Goal: Task Accomplishment & Management: Complete application form

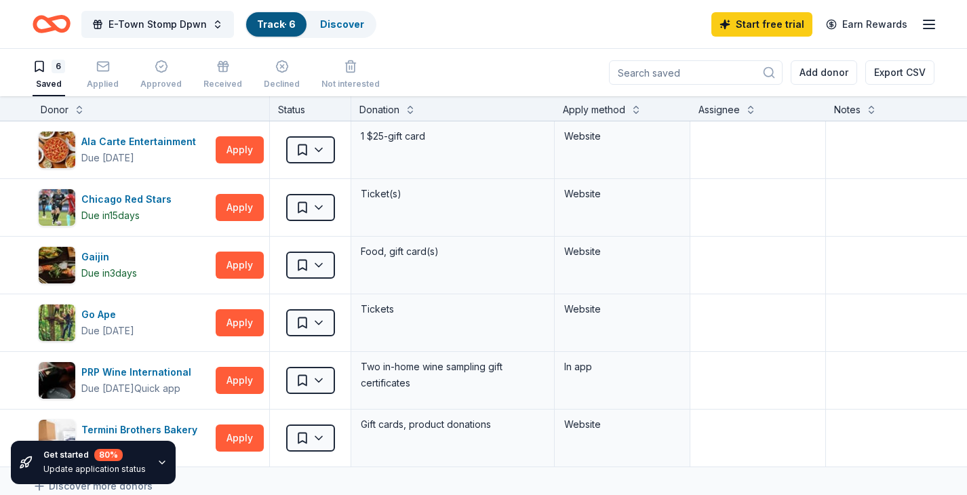
scroll to position [1, 0]
click at [62, 22] on icon "Home" at bounding box center [52, 24] width 38 height 32
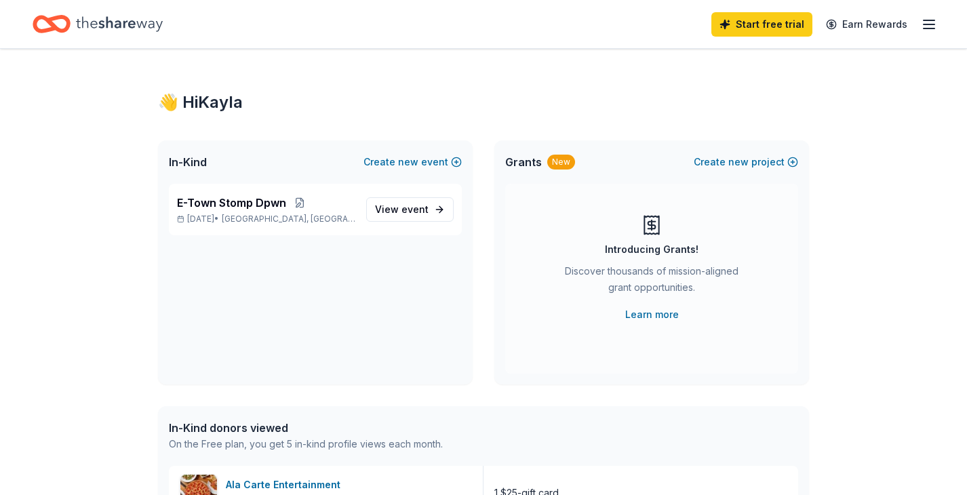
click at [408, 109] on div "👋 Hi Kayla" at bounding box center [483, 103] width 651 height 22
click at [409, 216] on span "View event" at bounding box center [402, 209] width 54 height 16
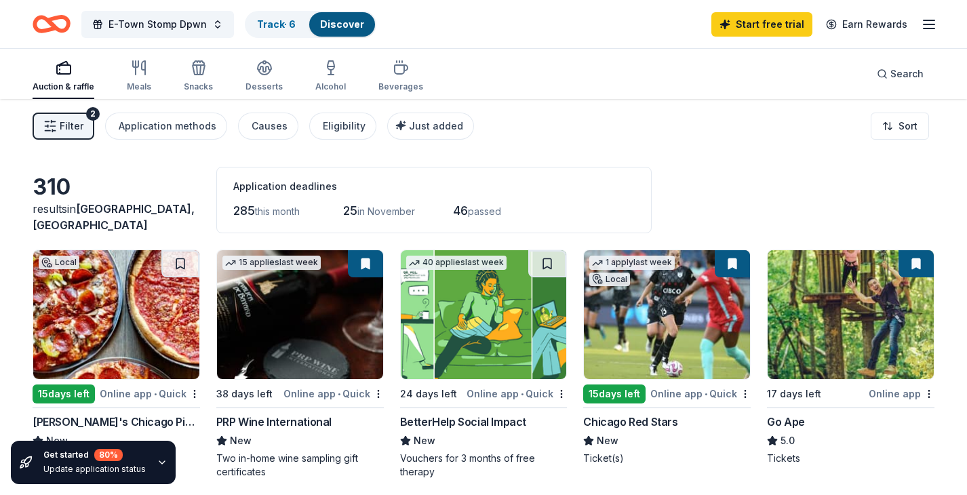
click at [575, 142] on div "Filter 2 Application methods Causes Eligibility Just added Sort" at bounding box center [483, 126] width 967 height 54
click at [161, 28] on span "E-Town Stomp Dpwn" at bounding box center [158, 24] width 98 height 16
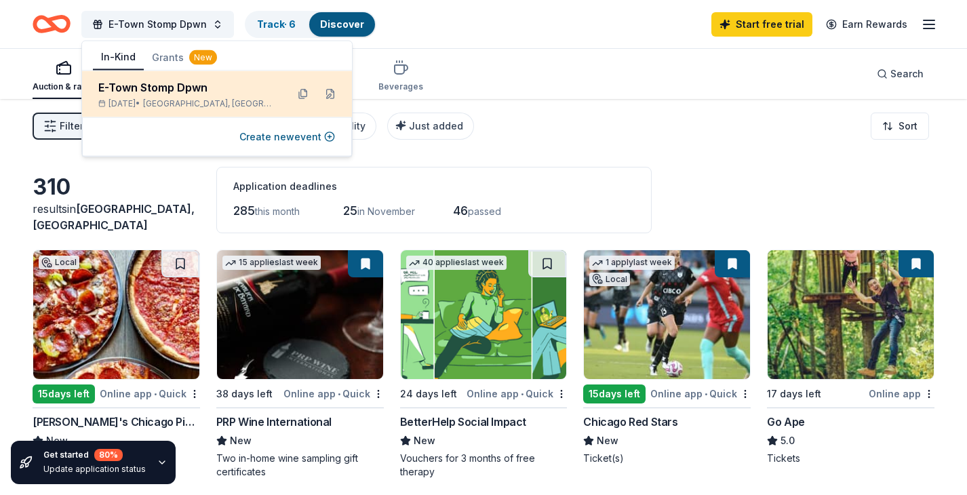
click at [186, 94] on div "E-Town Stomp Dpwn" at bounding box center [187, 87] width 178 height 16
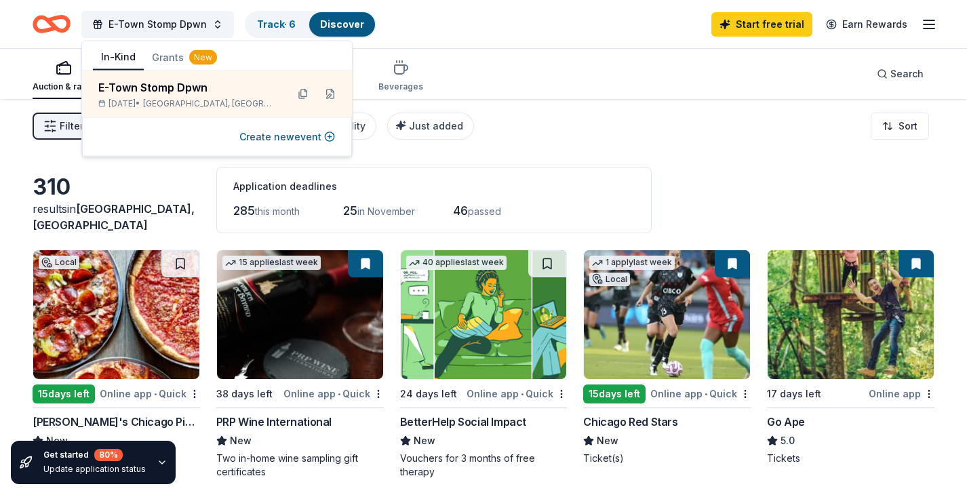
click at [519, 63] on div "Auction & raffle Meals Snacks Desserts Alcohol Beverages Search" at bounding box center [484, 74] width 902 height 50
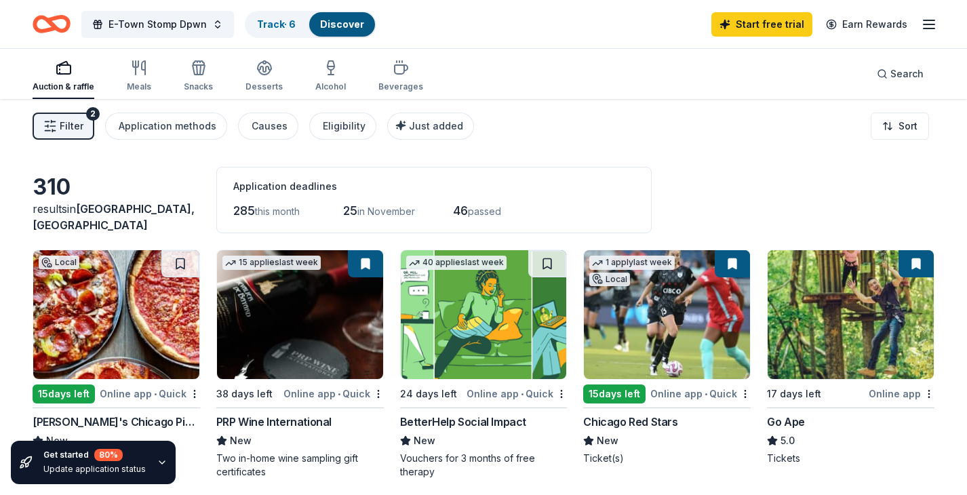
click at [366, 266] on button at bounding box center [365, 263] width 35 height 27
click at [182, 262] on button at bounding box center [180, 263] width 38 height 27
click at [117, 313] on img at bounding box center [116, 314] width 166 height 129
click at [756, 30] on link "Start free trial" at bounding box center [761, 24] width 101 height 24
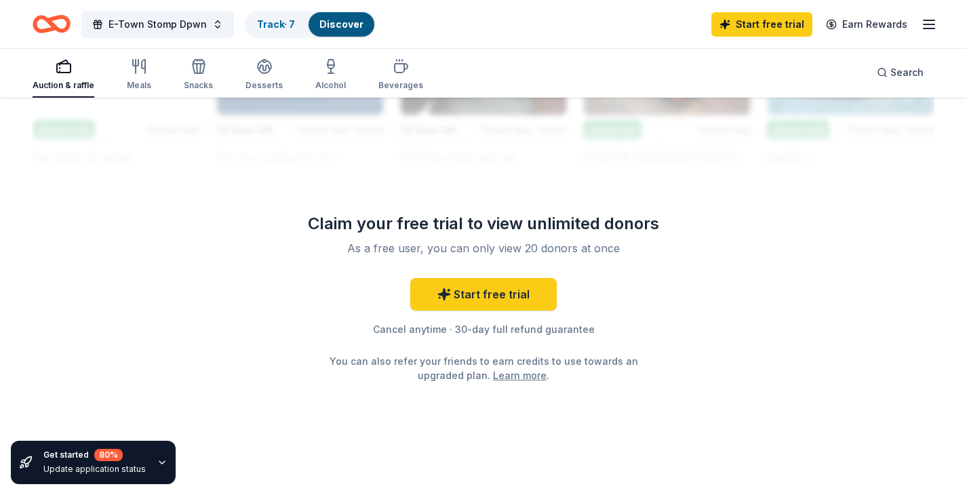
scroll to position [1346, 0]
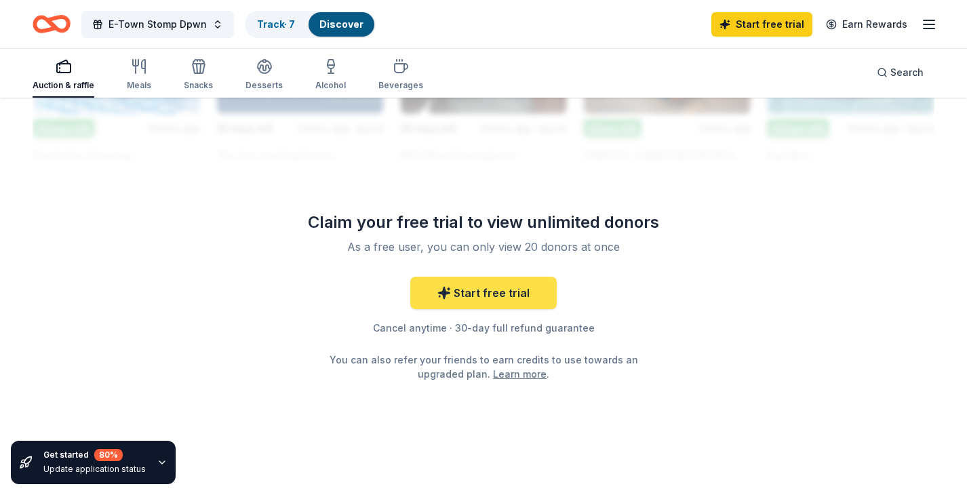
click at [496, 289] on link "Start free trial" at bounding box center [483, 293] width 146 height 33
click at [476, 298] on link "Start free trial" at bounding box center [483, 293] width 146 height 33
click at [482, 290] on link "Start free trial" at bounding box center [483, 293] width 146 height 33
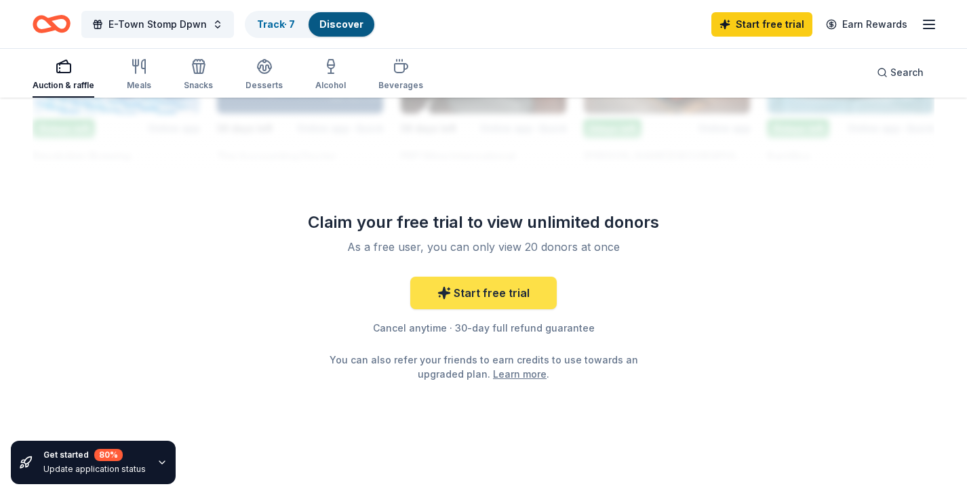
click at [482, 290] on link "Start free trial" at bounding box center [483, 293] width 146 height 33
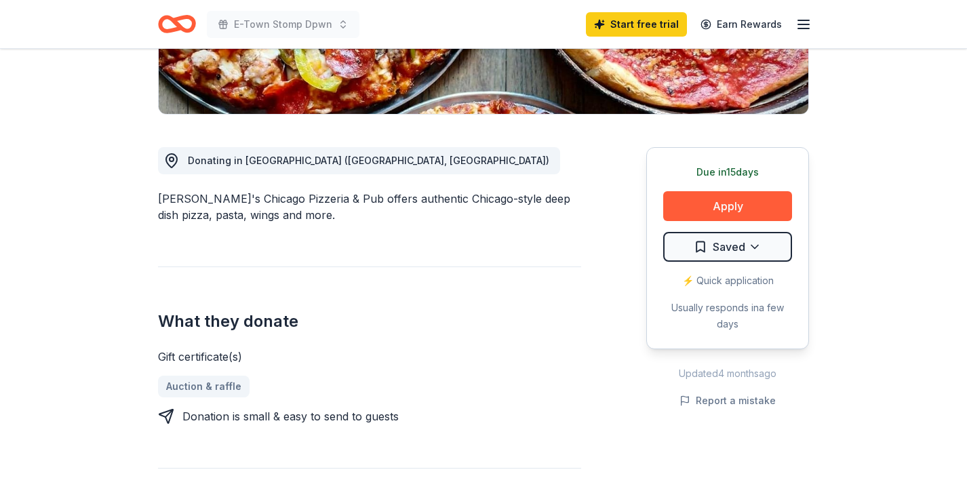
scroll to position [312, 0]
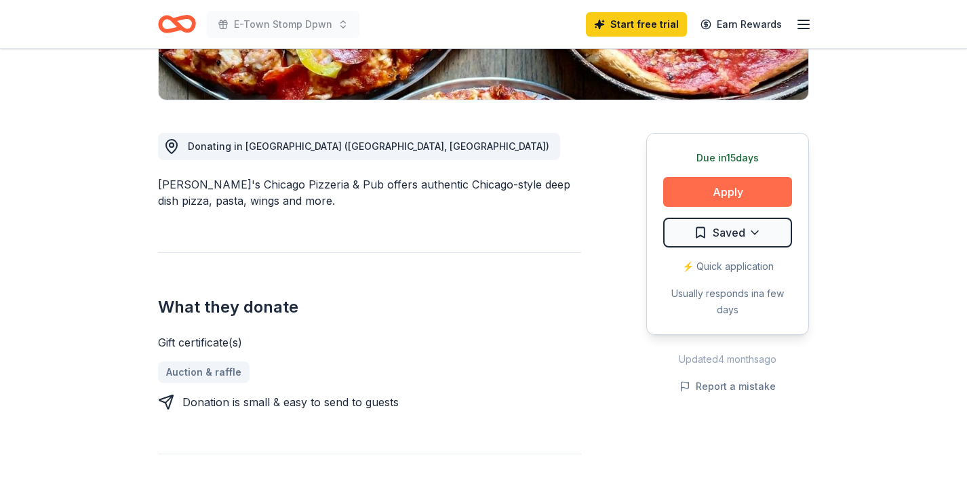
click at [725, 191] on button "Apply" at bounding box center [727, 192] width 129 height 30
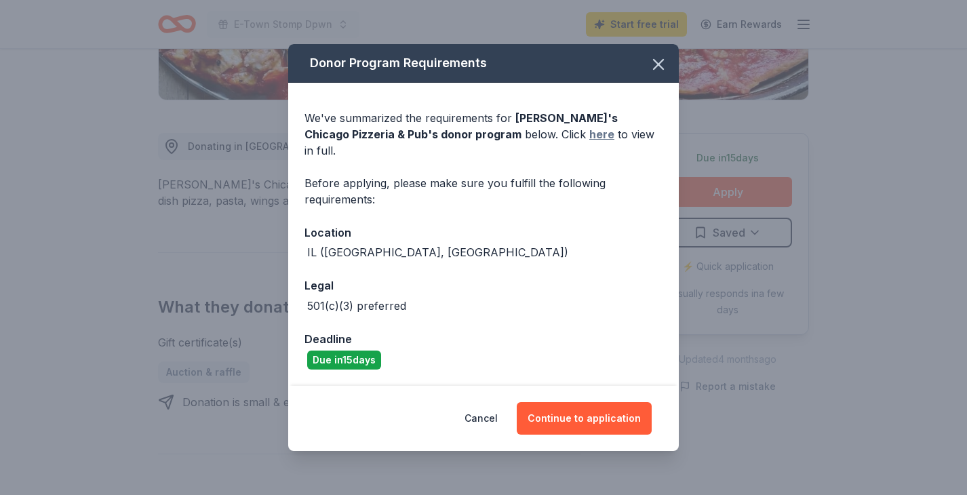
click at [589, 142] on link "here" at bounding box center [601, 134] width 25 height 16
click at [658, 69] on icon "button" at bounding box center [658, 64] width 9 height 9
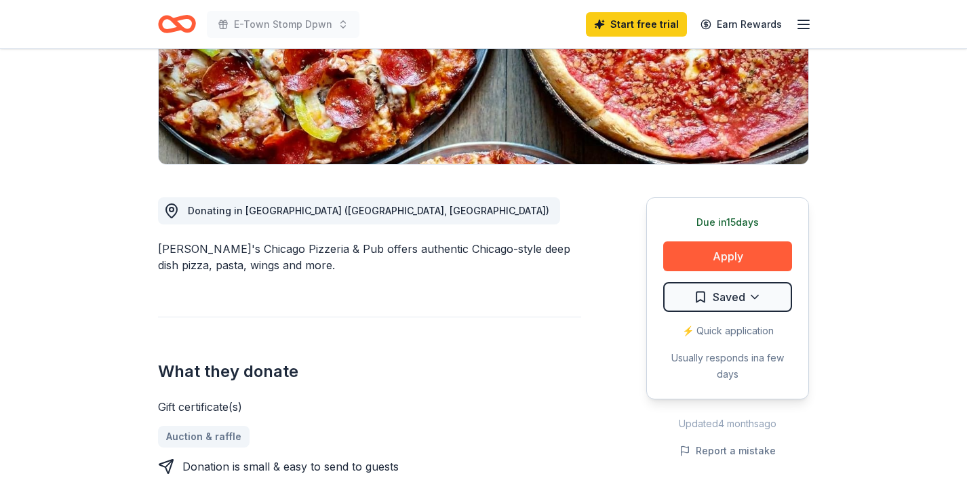
scroll to position [248, 0]
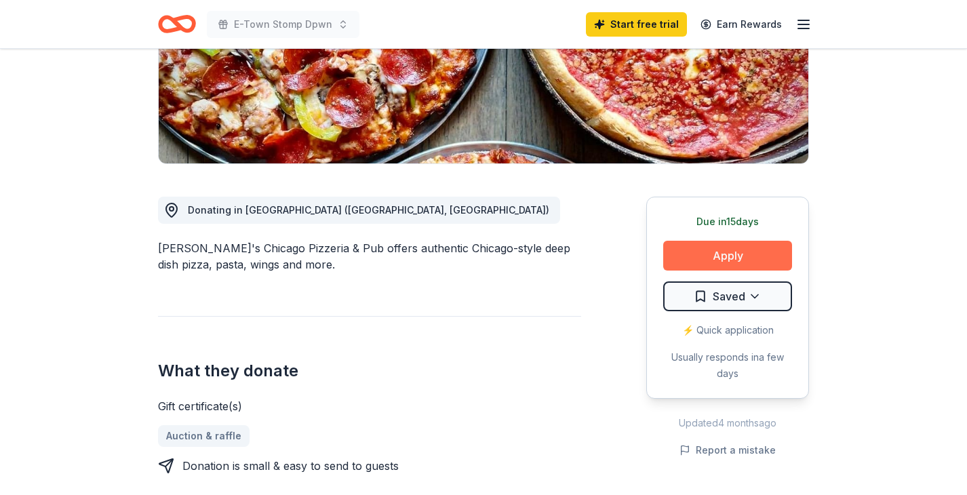
click at [749, 262] on button "Apply" at bounding box center [727, 256] width 129 height 30
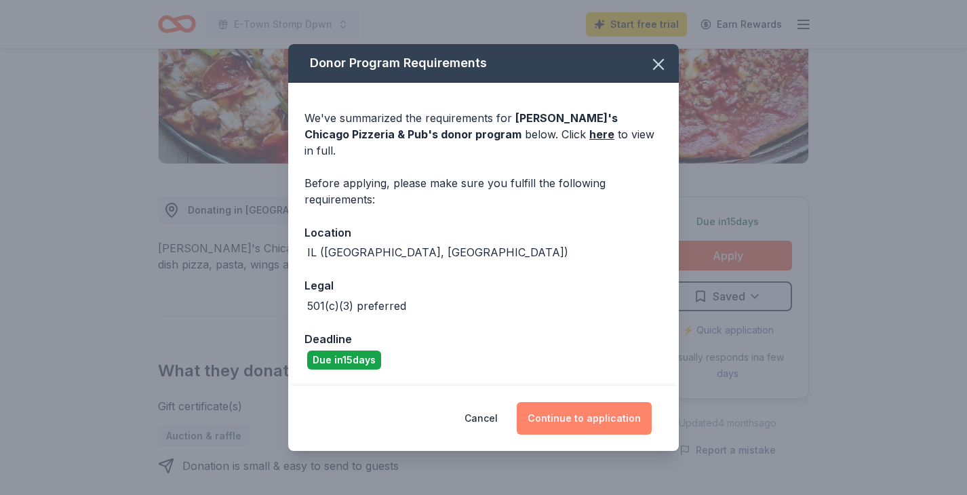
click at [586, 402] on button "Continue to application" at bounding box center [584, 418] width 135 height 33
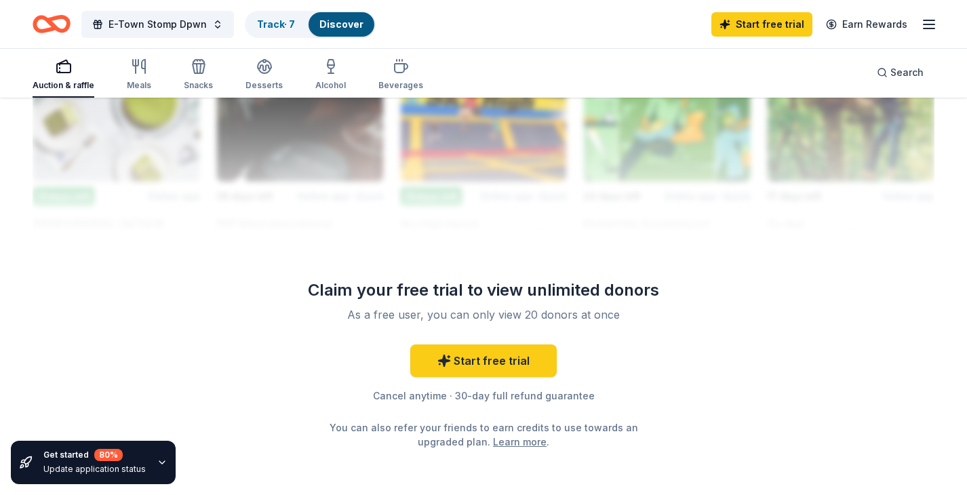
scroll to position [1281, 0]
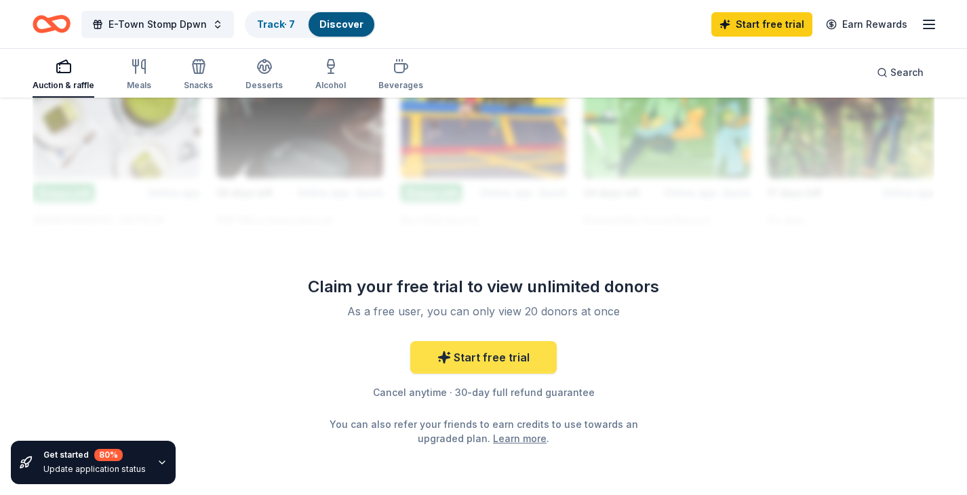
click at [514, 363] on link "Start free trial" at bounding box center [483, 357] width 146 height 33
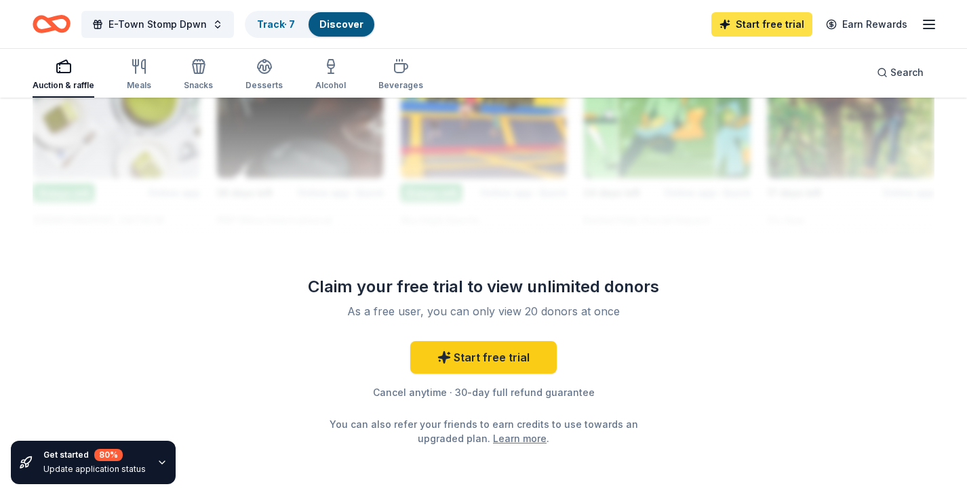
click at [751, 27] on link "Start free trial" at bounding box center [761, 24] width 101 height 24
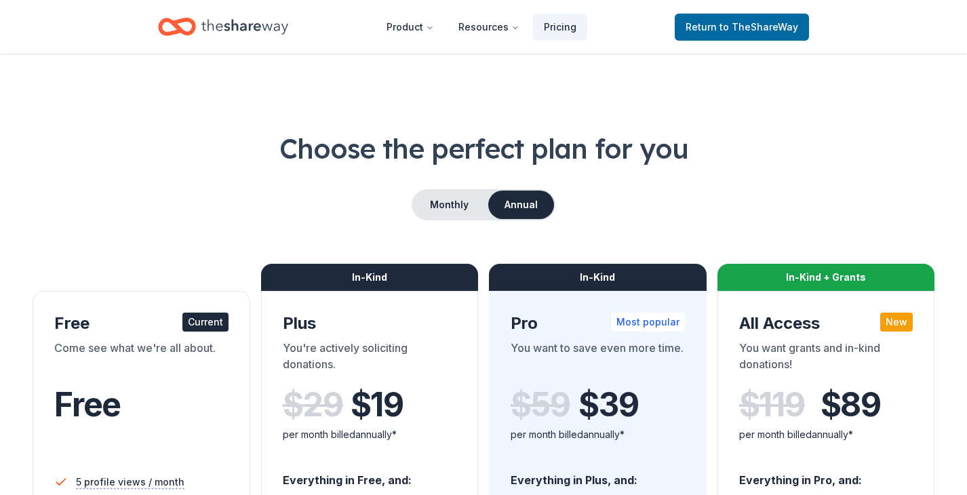
click at [751, 27] on span "to TheShareWay" at bounding box center [759, 27] width 79 height 12
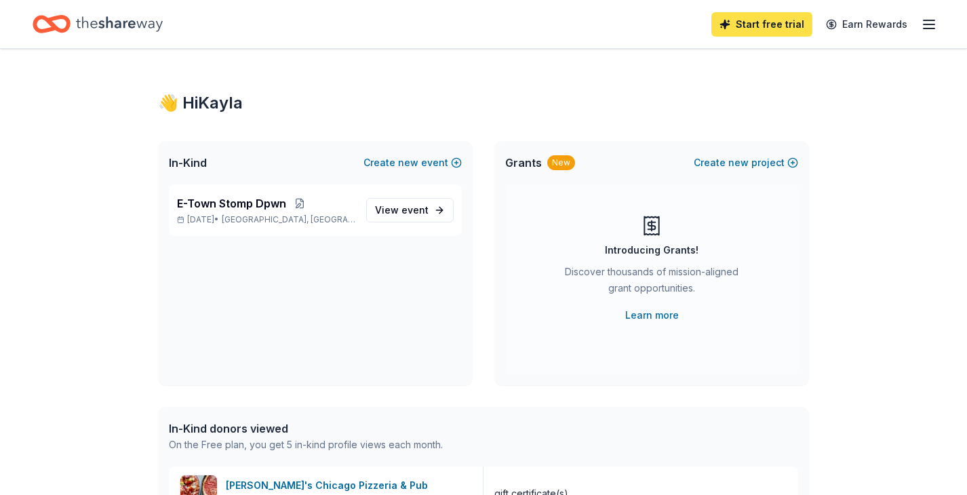
click at [746, 31] on link "Start free trial" at bounding box center [761, 24] width 101 height 24
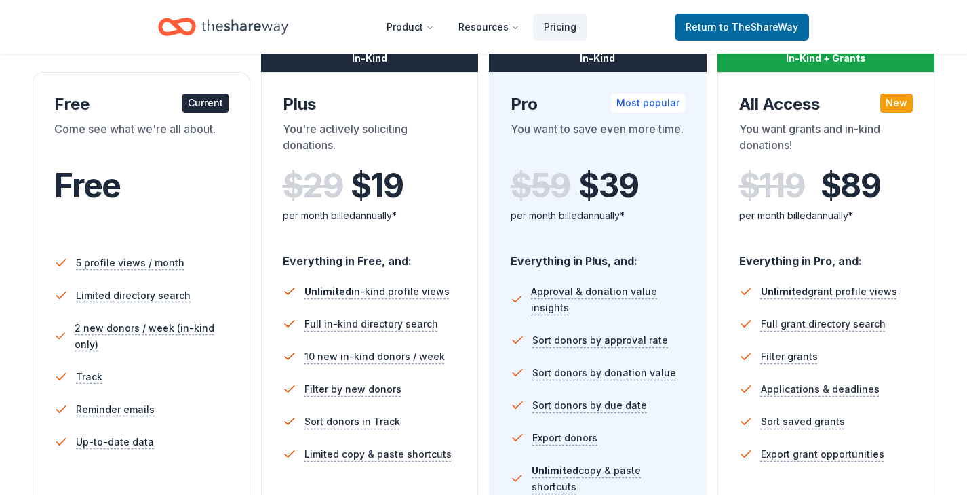
scroll to position [230, 0]
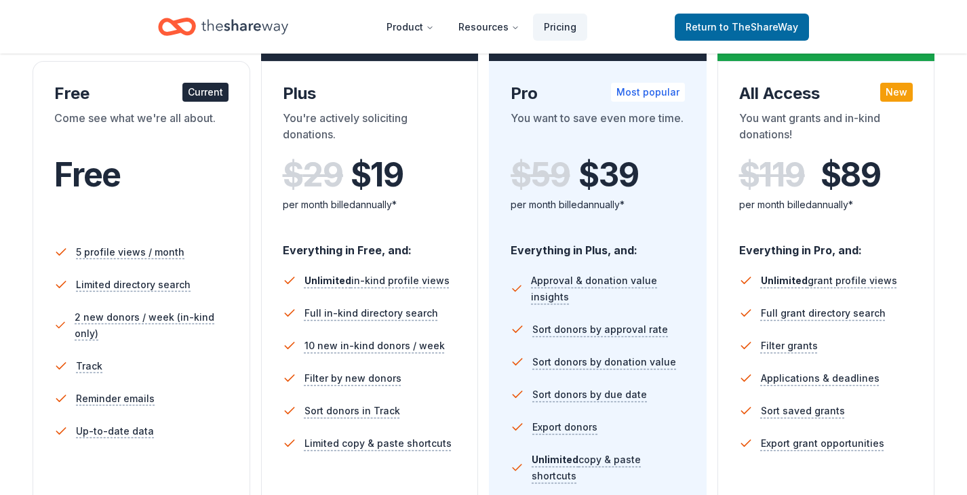
click at [203, 90] on div "Current" at bounding box center [205, 92] width 46 height 19
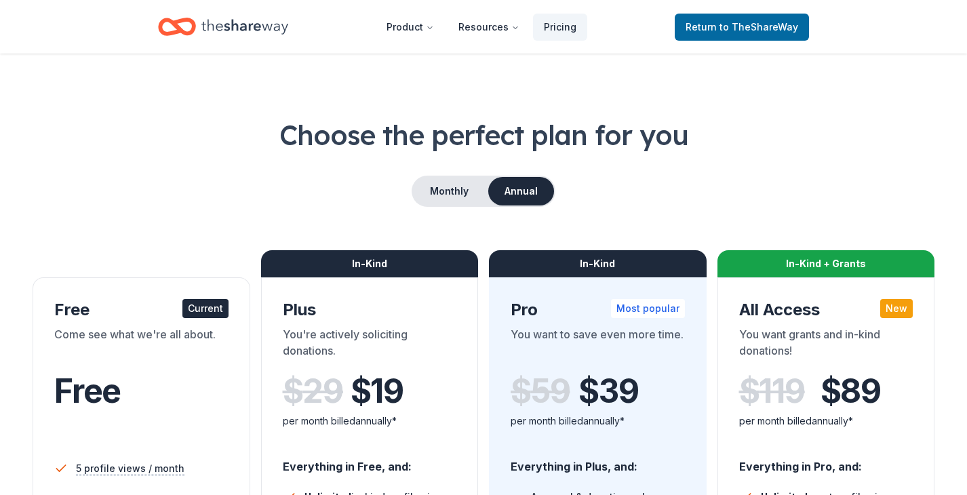
scroll to position [0, 0]
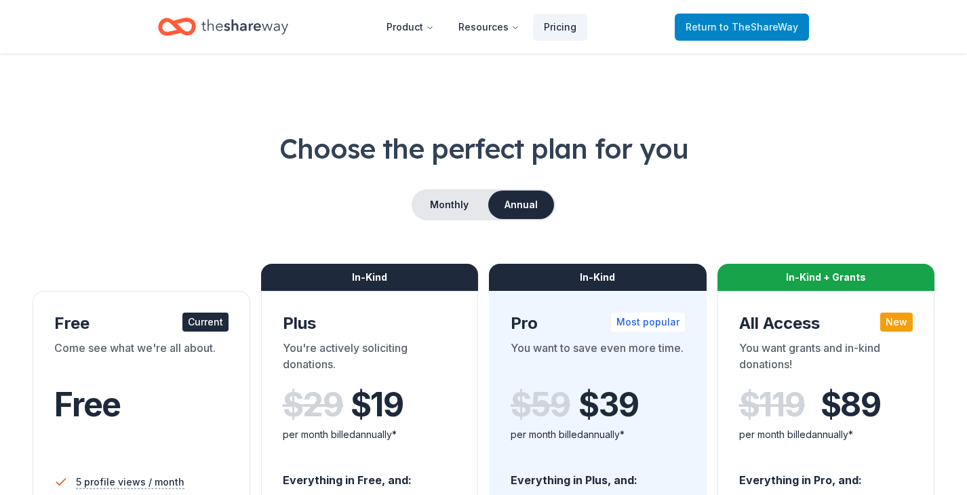
click at [711, 31] on span "Return to TheShareWay" at bounding box center [742, 27] width 113 height 16
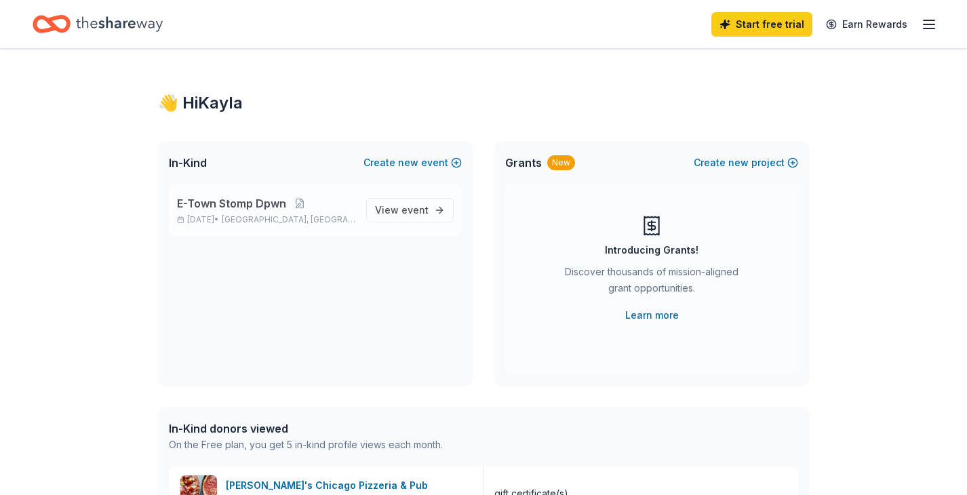
click at [272, 215] on span "Evanston, IL" at bounding box center [289, 219] width 134 height 11
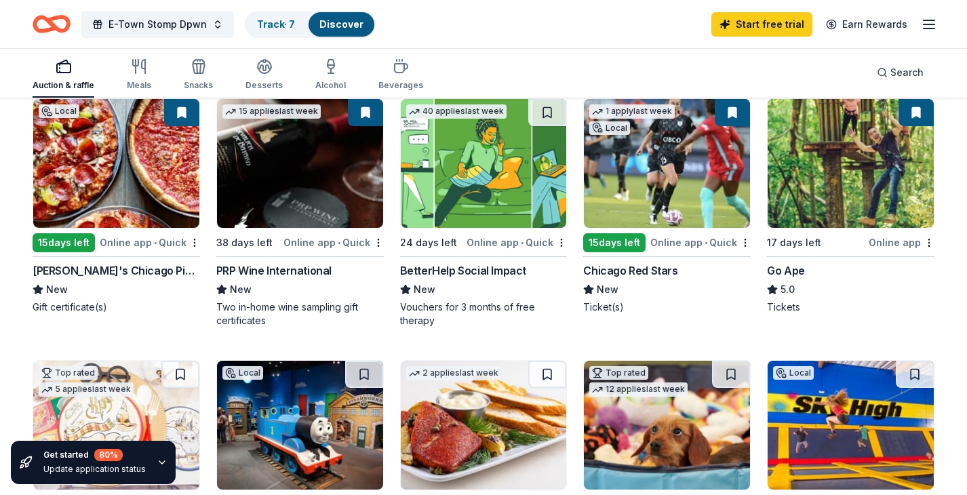
scroll to position [153, 0]
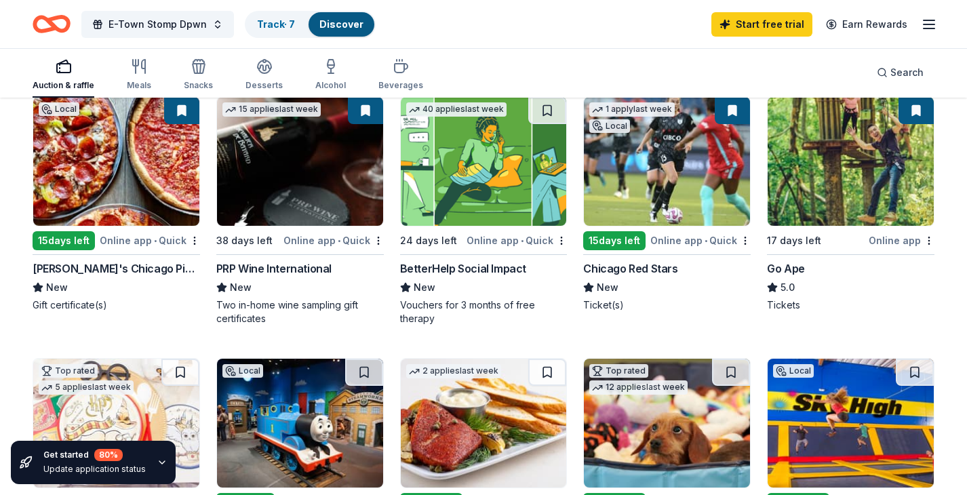
click at [698, 146] on img at bounding box center [667, 161] width 166 height 129
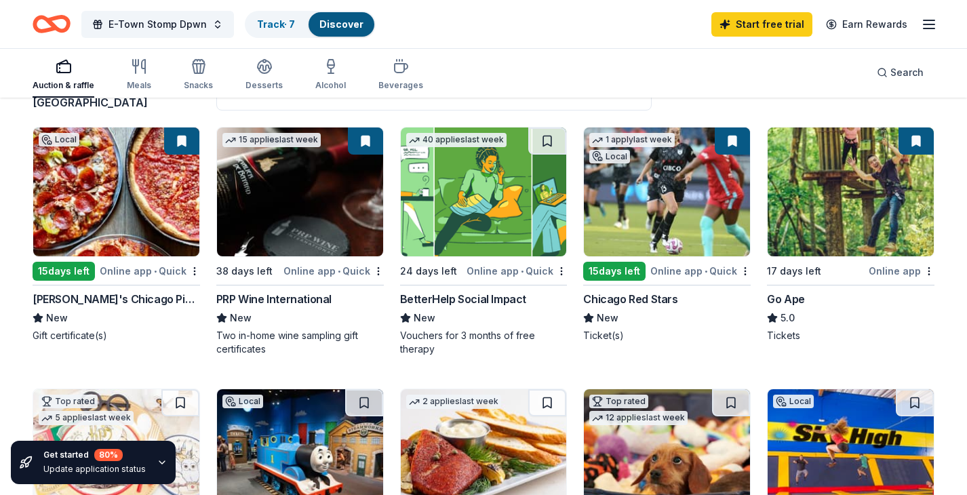
scroll to position [122, 0]
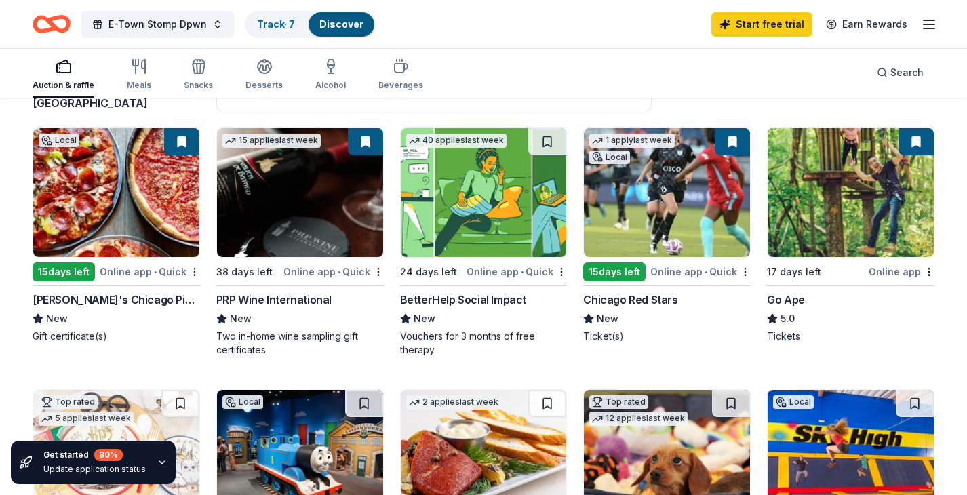
click at [888, 202] on img at bounding box center [851, 192] width 166 height 129
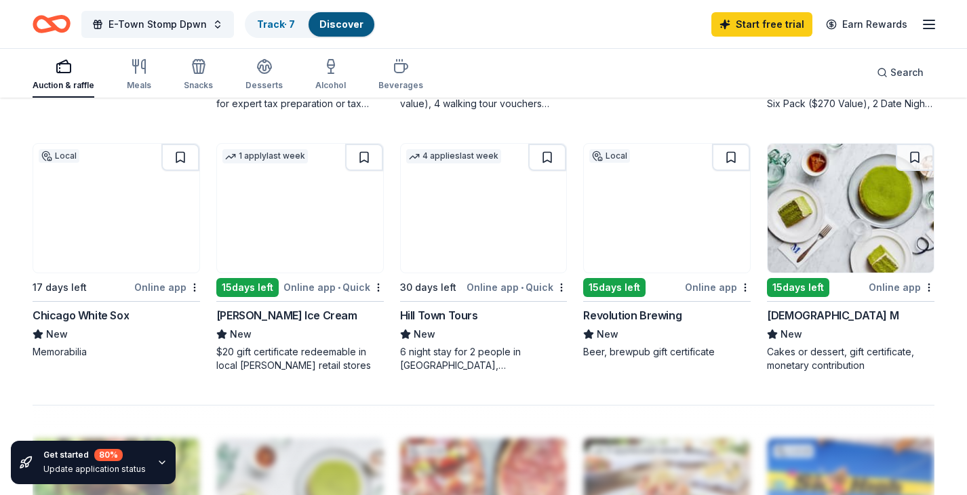
scroll to position [893, 0]
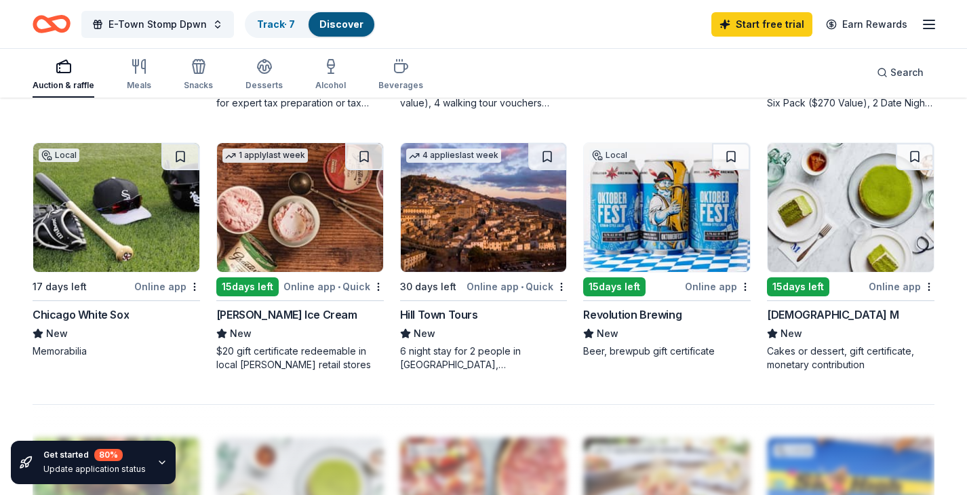
click at [157, 217] on img at bounding box center [116, 207] width 166 height 129
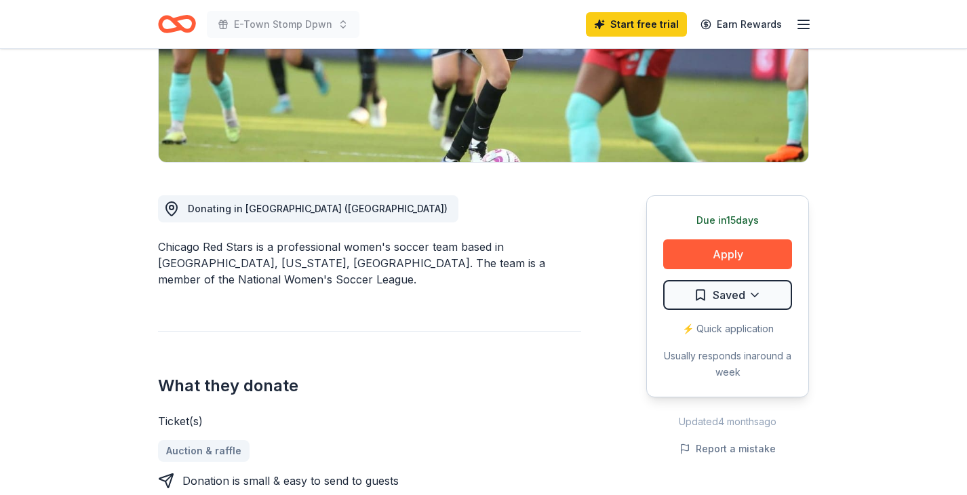
scroll to position [314, 0]
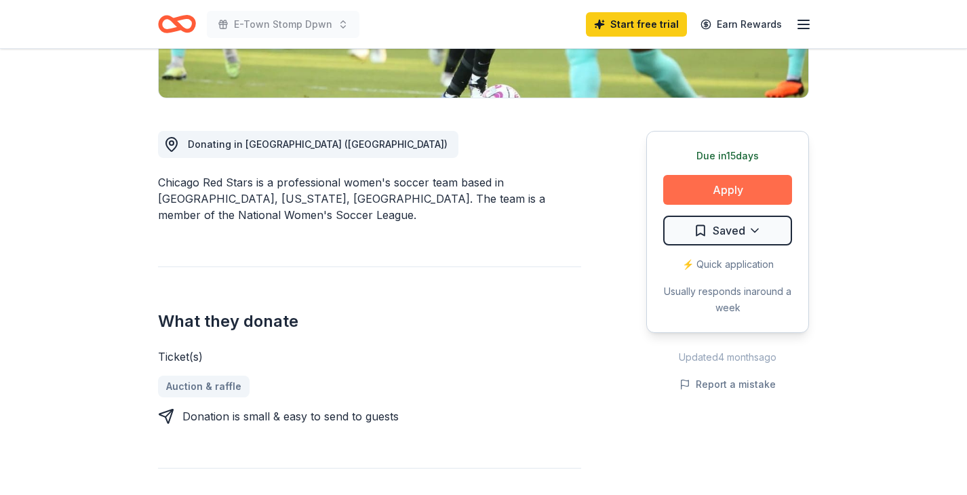
click at [738, 185] on button "Apply" at bounding box center [727, 190] width 129 height 30
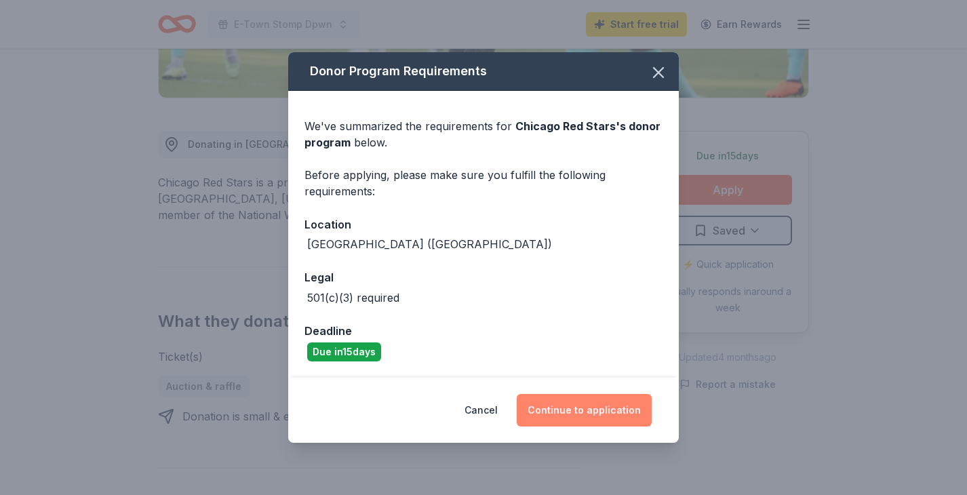
click at [552, 414] on button "Continue to application" at bounding box center [584, 410] width 135 height 33
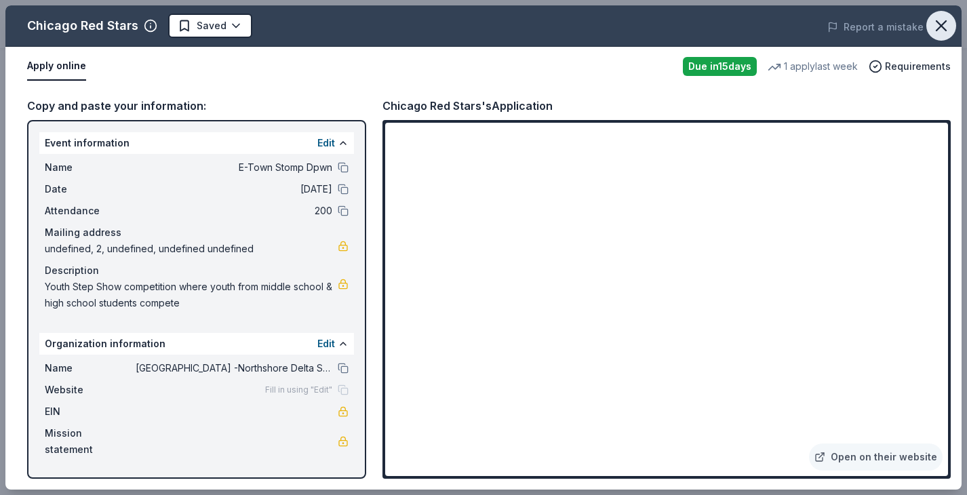
click at [941, 28] on icon "button" at bounding box center [941, 25] width 19 height 19
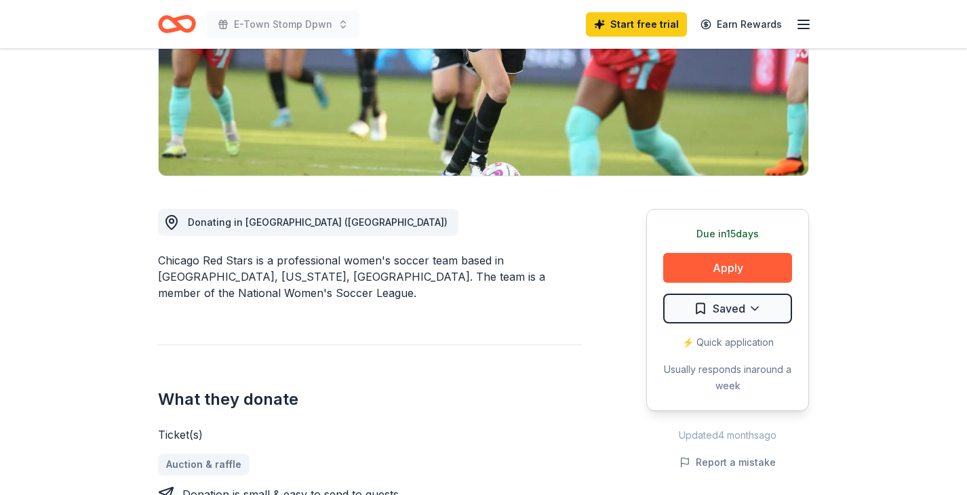
scroll to position [145, 0]
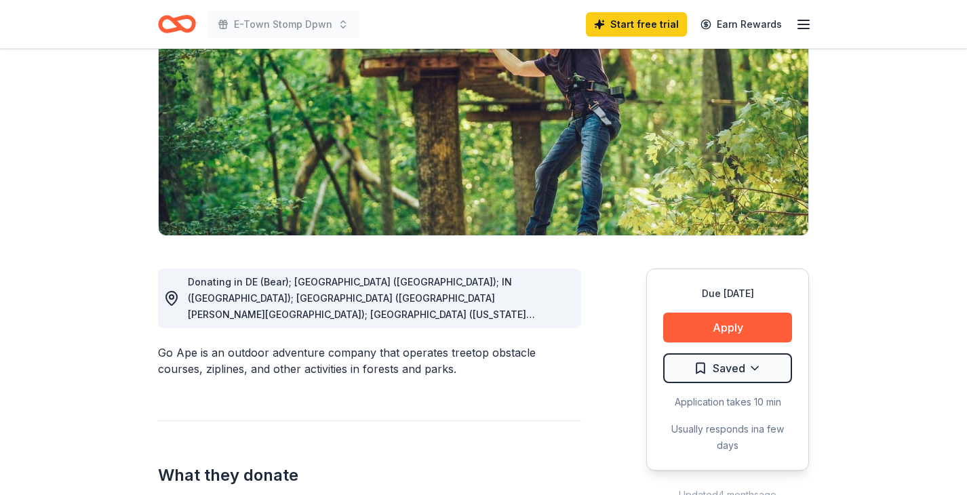
scroll to position [197, 0]
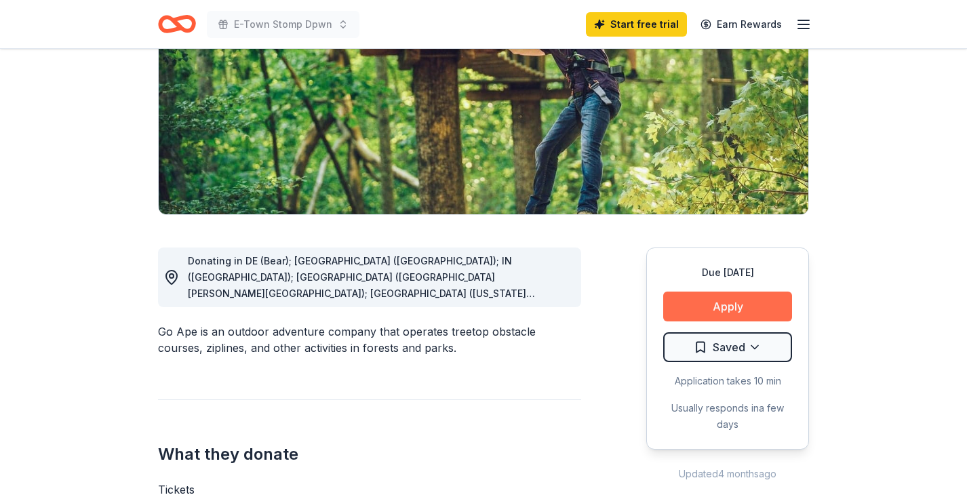
click at [748, 317] on button "Apply" at bounding box center [727, 307] width 129 height 30
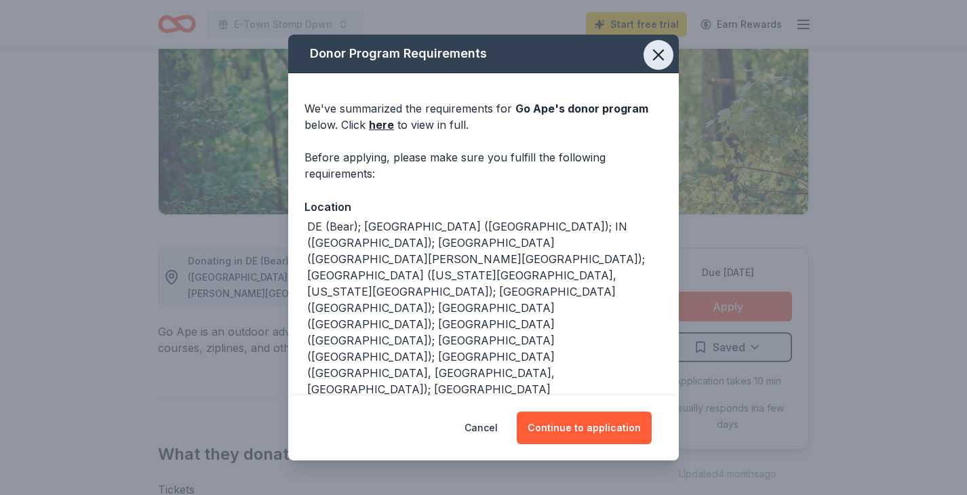
click at [661, 57] on icon "button" at bounding box center [658, 54] width 19 height 19
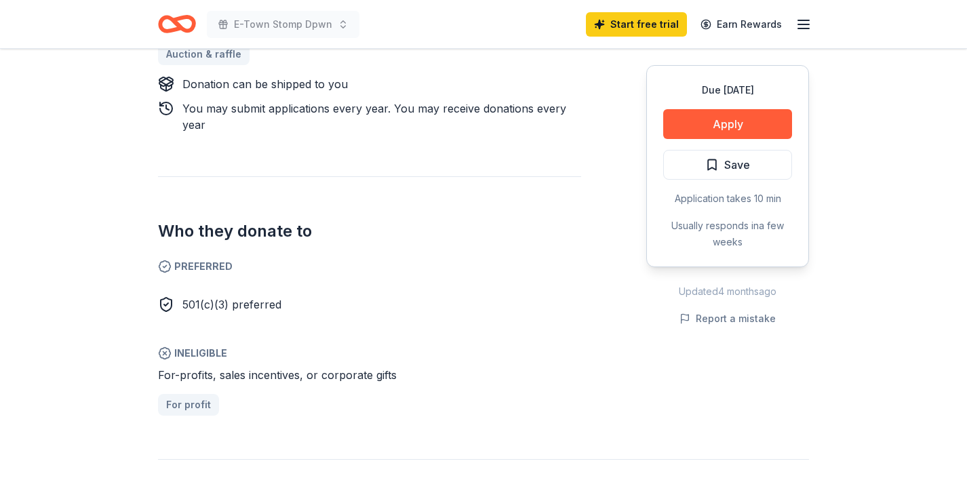
scroll to position [663, 0]
click at [722, 127] on button "Apply" at bounding box center [727, 124] width 129 height 30
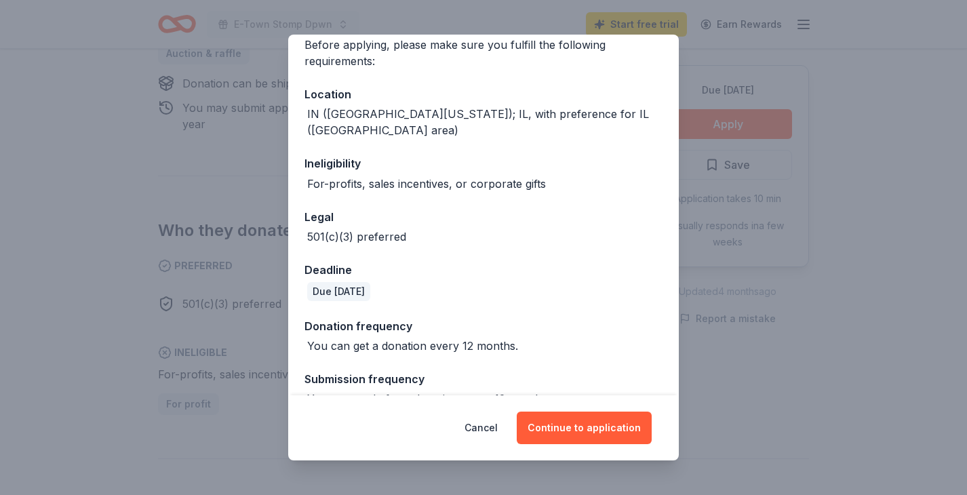
scroll to position [140, 0]
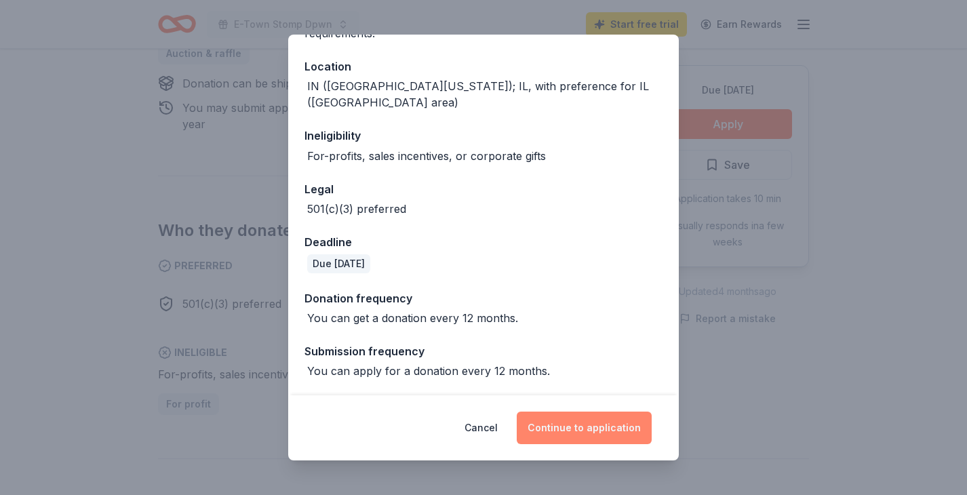
click at [616, 421] on button "Continue to application" at bounding box center [584, 428] width 135 height 33
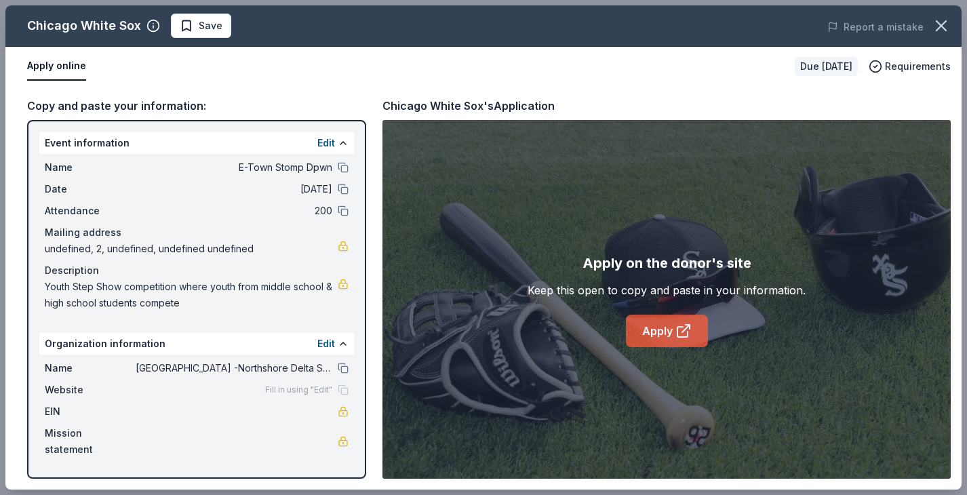
click at [683, 330] on icon at bounding box center [685, 328] width 7 height 7
